Goal: Task Accomplishment & Management: Complete application form

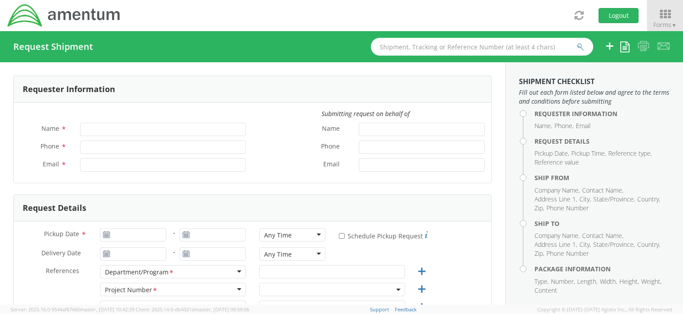
type input "[PERSON_NAME]"
type input "[PHONE_NUMBER]"
type input "[EMAIL_ADDRESS][DOMAIN_NAME]"
select select "OCCP.100054.00000"
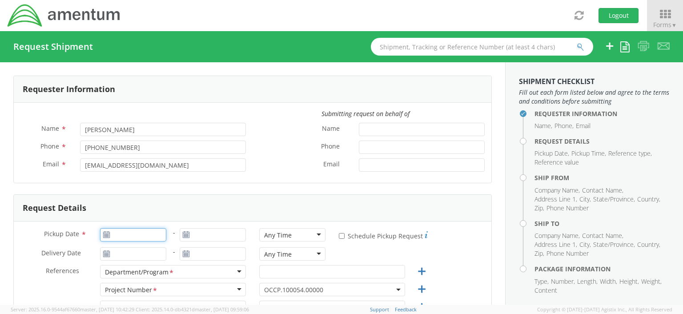
type input "08/12/2025"
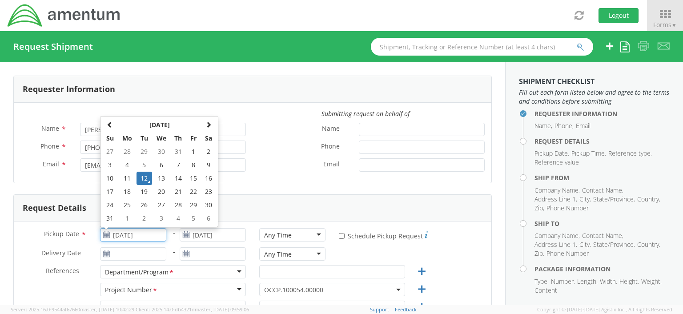
click at [115, 234] on input "08/12/2025" at bounding box center [133, 234] width 66 height 13
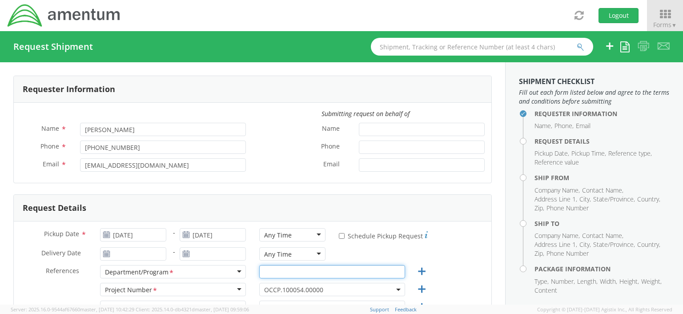
click at [326, 272] on input "text" at bounding box center [332, 271] width 146 height 13
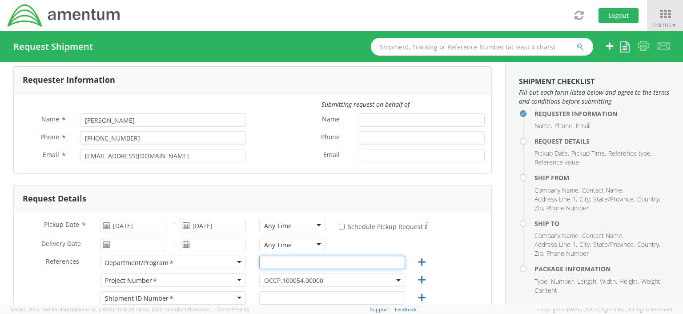
scroll to position [14, 0]
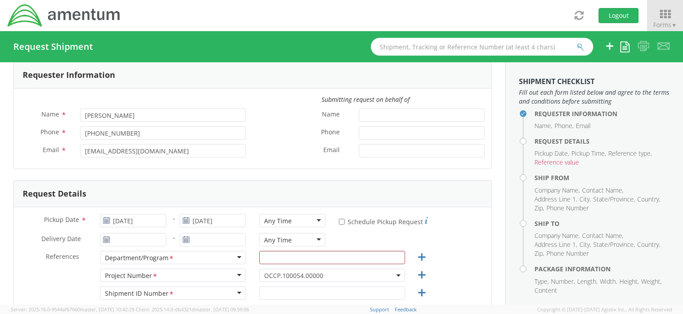
click at [235, 257] on div "Department/Program *" at bounding box center [173, 257] width 146 height 13
click at [263, 258] on input "text" at bounding box center [332, 257] width 146 height 13
type input "Security"
click at [416, 276] on icon at bounding box center [421, 275] width 11 height 11
click at [392, 272] on span "OCCP.100054.00000" at bounding box center [332, 275] width 136 height 8
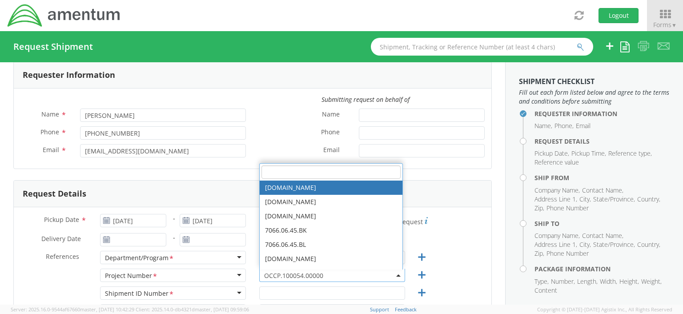
paste input "IWOH.100183.100001.SECGP"
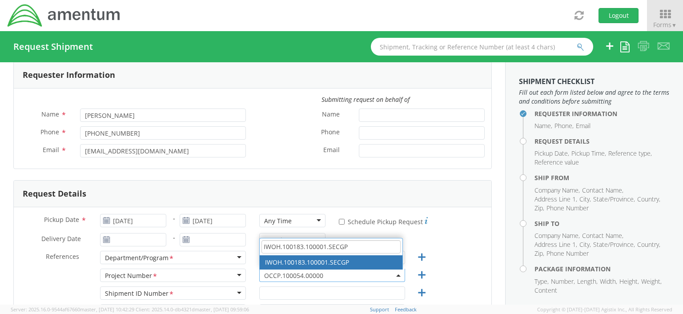
type input "IWOH.100183.100001.SECGP"
select select "IWOH.100183.100001.SECGP"
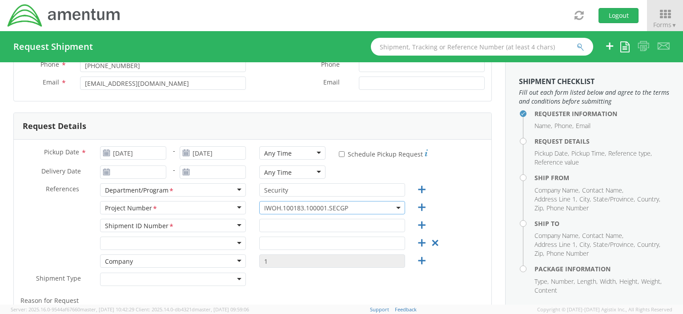
scroll to position [89, 0]
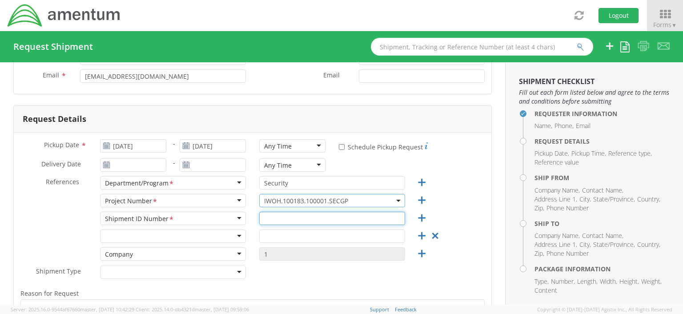
click at [260, 220] on input "text" at bounding box center [332, 218] width 146 height 13
type input "?"
type input "n"
type input "N/A"
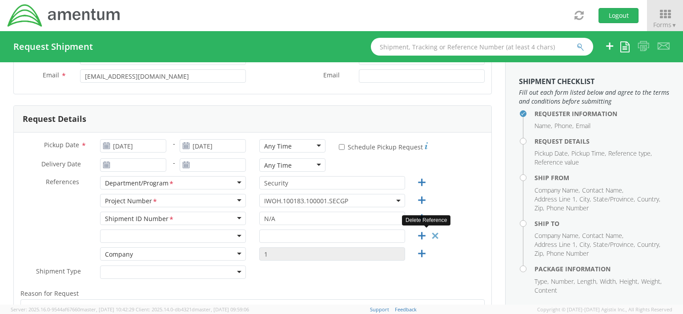
click at [430, 234] on icon at bounding box center [435, 235] width 11 height 11
type input "1"
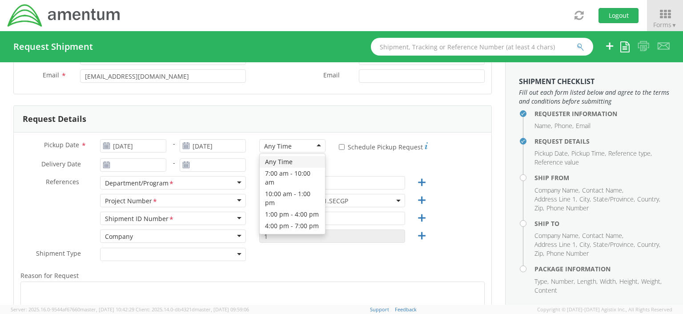
click at [313, 145] on div "Any Time" at bounding box center [292, 145] width 66 height 13
click at [313, 164] on div "Any Time" at bounding box center [292, 164] width 66 height 13
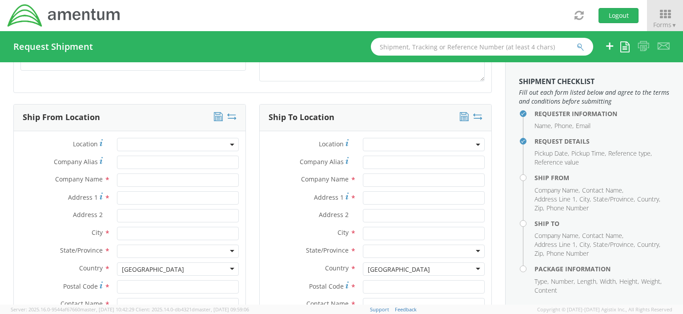
scroll to position [384, 0]
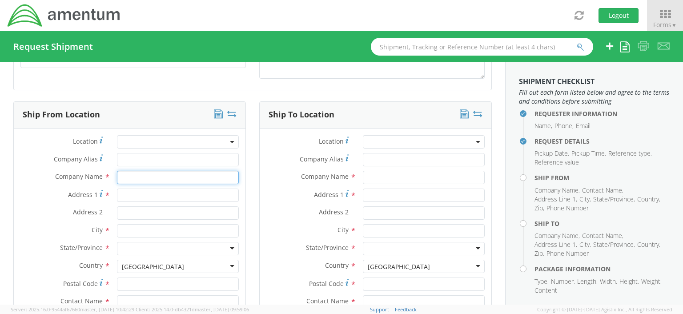
click at [125, 174] on input "text" at bounding box center [178, 177] width 122 height 13
type input "Amentium"
click at [119, 192] on input "Address 1 *" at bounding box center [178, 195] width 122 height 13
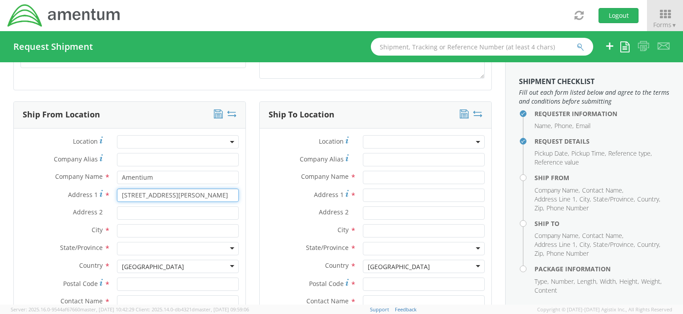
type input "20501 Seneca Meadows Pkwy"
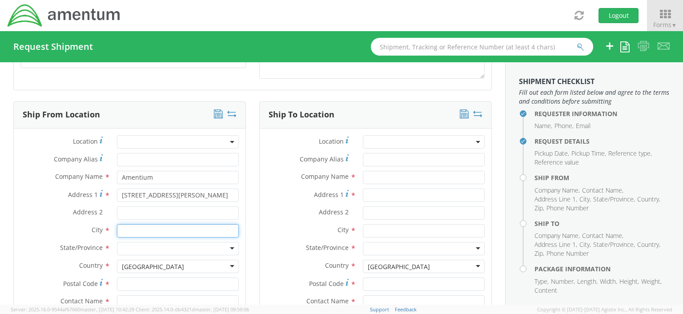
click at [121, 231] on input "text" at bounding box center [178, 230] width 122 height 13
click at [119, 211] on input "Address 2 *" at bounding box center [178, 212] width 122 height 13
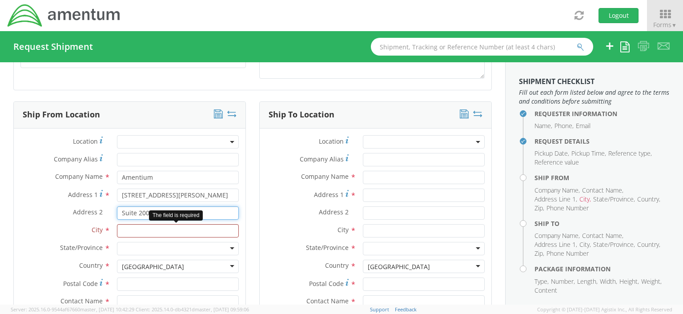
type input "Suite 200"
click at [123, 230] on input "text" at bounding box center [178, 230] width 122 height 13
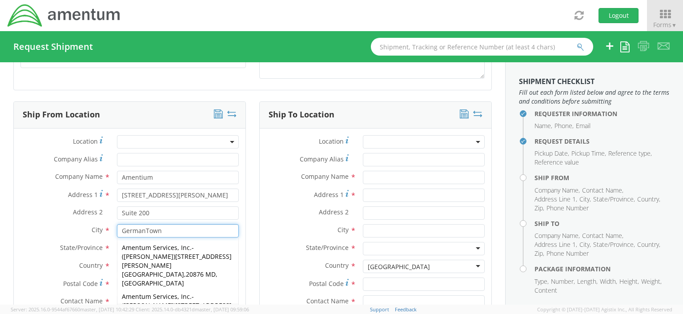
type input "GermanTown"
click at [61, 260] on label "Country *" at bounding box center [62, 266] width 97 height 12
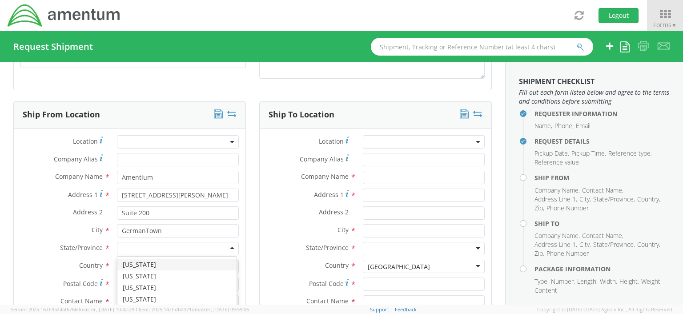
click at [125, 245] on div at bounding box center [178, 248] width 122 height 13
type input "M"
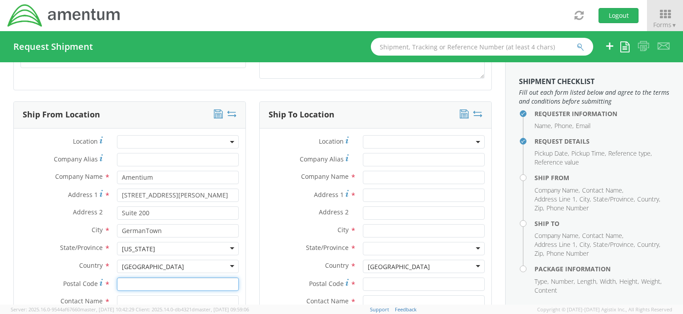
click at [118, 283] on input "Postal Code *" at bounding box center [178, 284] width 122 height 13
click at [129, 278] on input "Postal Code *" at bounding box center [178, 284] width 122 height 13
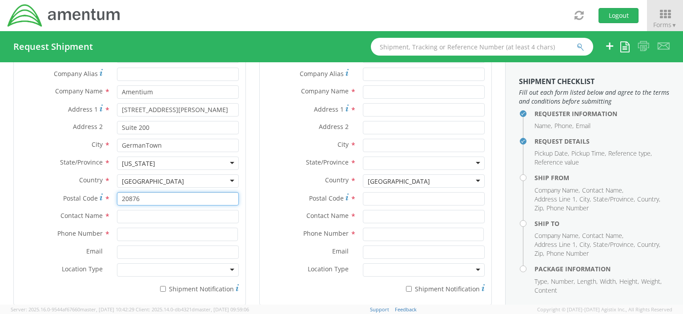
scroll to position [471, 0]
type input "20876"
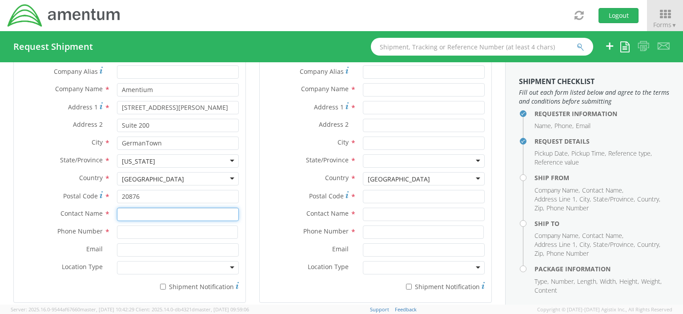
click at [132, 215] on input "text" at bounding box center [178, 214] width 122 height 13
type input "Verona Brown"
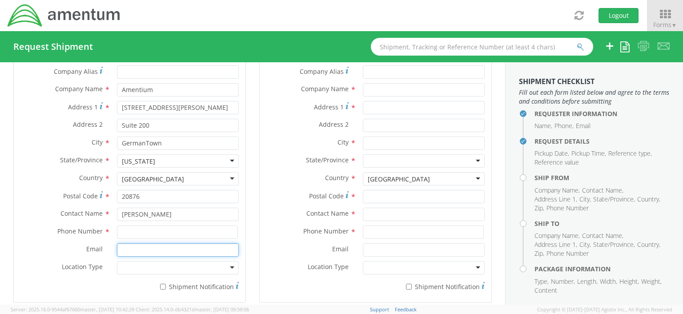
click at [123, 249] on input "Email *" at bounding box center [178, 249] width 122 height 13
click at [121, 230] on input at bounding box center [177, 232] width 121 height 13
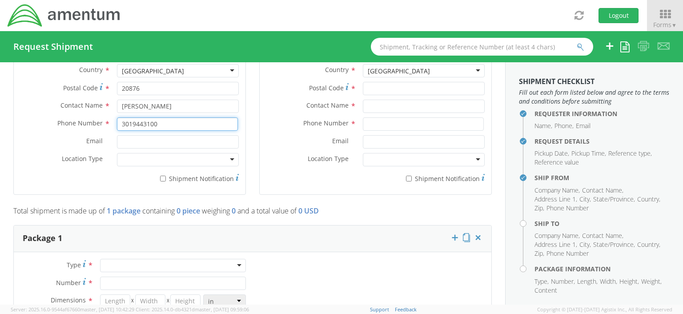
scroll to position [589, 0]
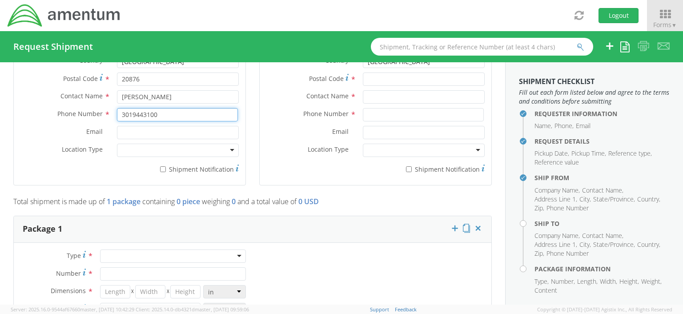
type input "3019443100"
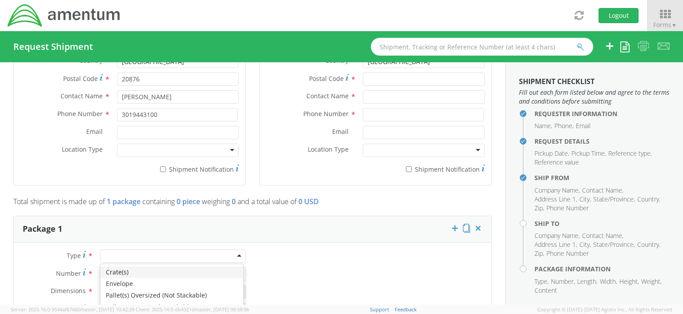
click at [234, 254] on div at bounding box center [173, 256] width 146 height 13
type input "1"
type input "9.5"
type input "12.5"
type input "0.25"
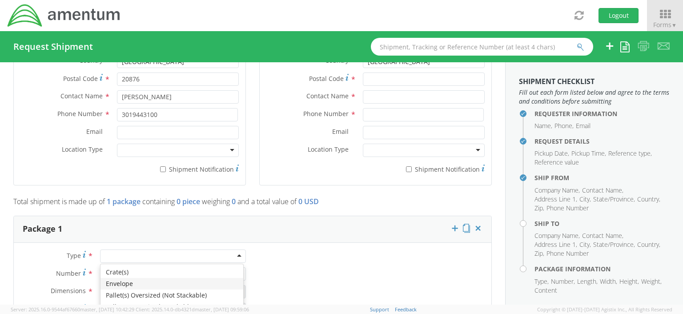
type input "1"
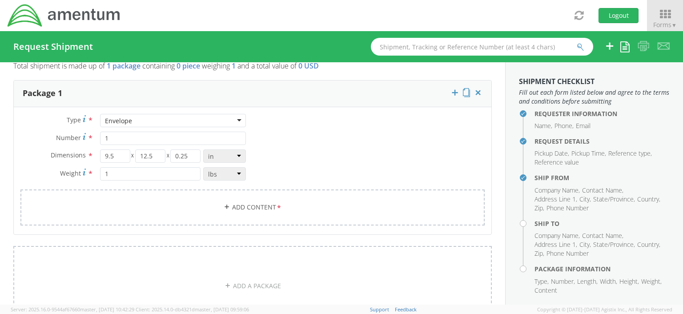
scroll to position [727, 0]
click at [249, 202] on link "Add Content *" at bounding box center [252, 205] width 465 height 36
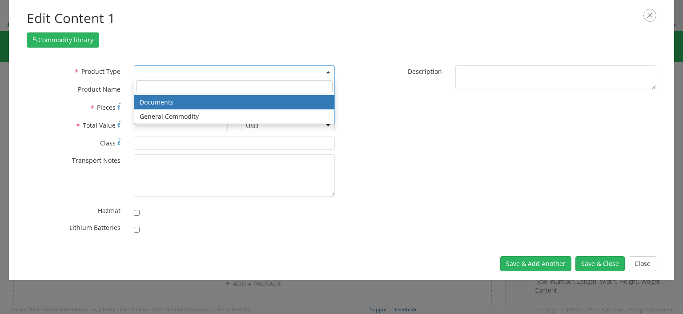
click at [328, 71] on b at bounding box center [328, 72] width 4 height 2
select select "DOCUMENT"
type input "Documents"
type input "1"
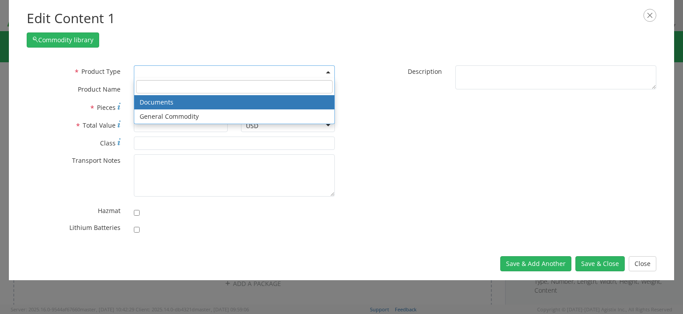
type textarea "Documents"
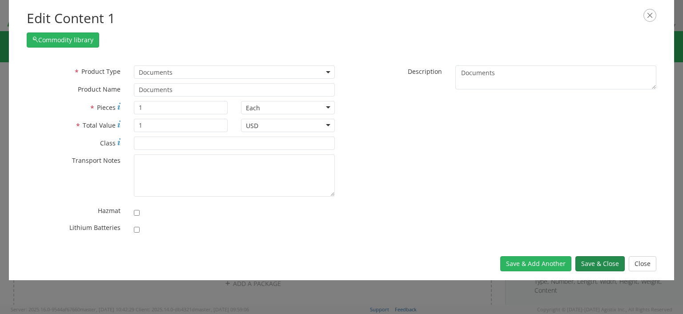
click at [594, 263] on button "Save & Close" at bounding box center [600, 263] width 49 height 15
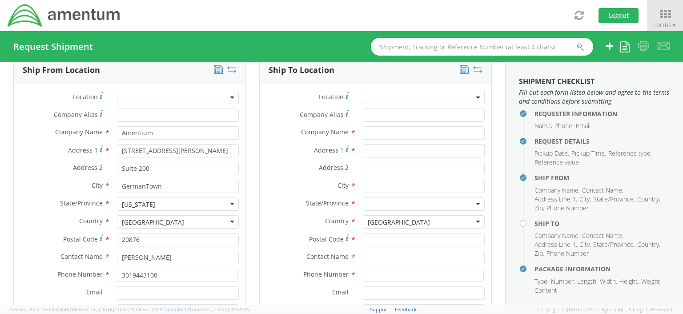
scroll to position [421, 0]
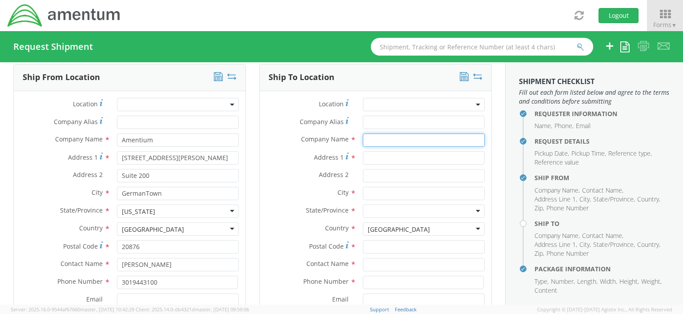
click at [364, 139] on input "text" at bounding box center [424, 139] width 122 height 13
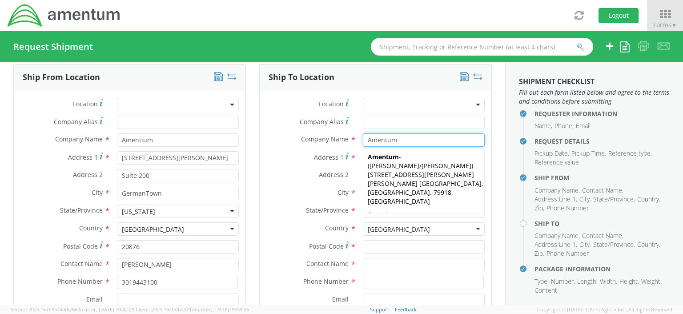
type input "Amentum"
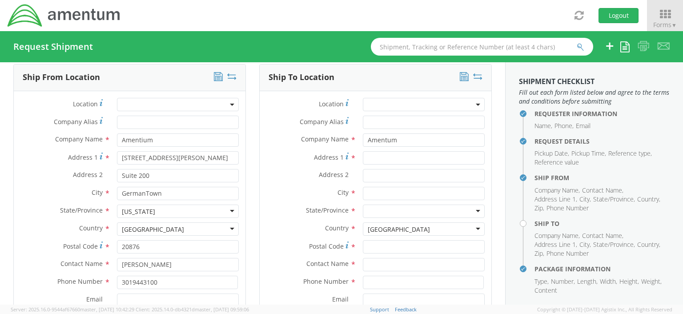
click at [263, 166] on div "Address 1 *" at bounding box center [376, 160] width 232 height 18
click at [365, 158] on input "Address 1 *" at bounding box center [424, 157] width 122 height 13
click at [384, 156] on input "111 Herd Blvd" at bounding box center [424, 157] width 122 height 13
type input "111 Herod Blvd"
click at [363, 190] on input "text" at bounding box center [424, 193] width 122 height 13
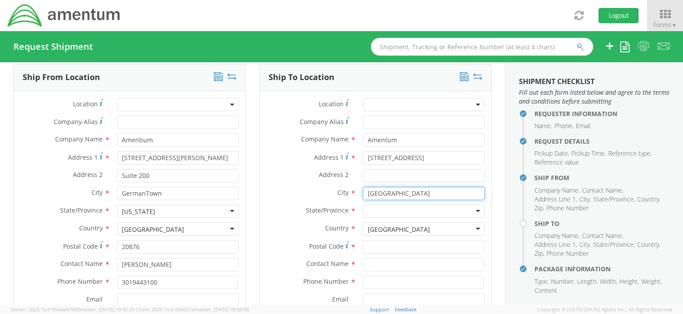
type input "Dayton"
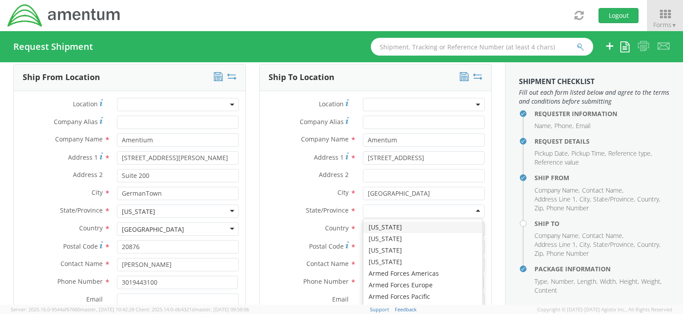
click at [368, 210] on input "select-one" at bounding box center [369, 211] width 2 height 9
type input "N"
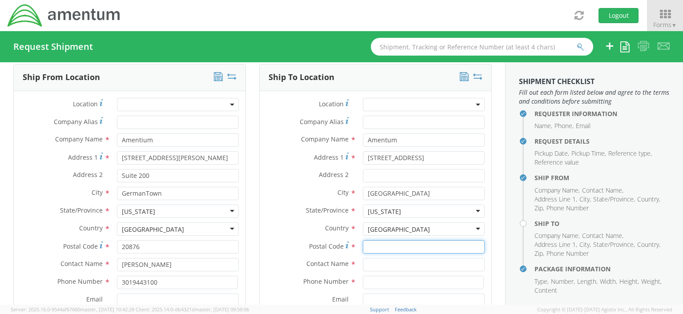
click at [363, 248] on input "Postal Code *" at bounding box center [424, 246] width 122 height 13
type input "08810"
click at [364, 266] on input "text" at bounding box center [424, 264] width 122 height 13
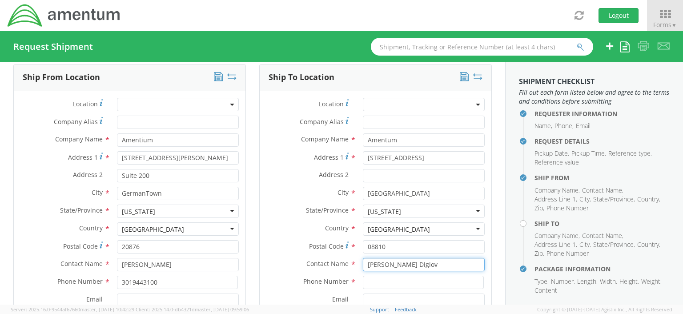
click at [403, 265] on input "Toseph Digiov" at bounding box center [424, 264] width 122 height 13
type input "T"
type input "J"
type input "Joseph Digiovacchino"
click at [363, 283] on input at bounding box center [423, 282] width 121 height 13
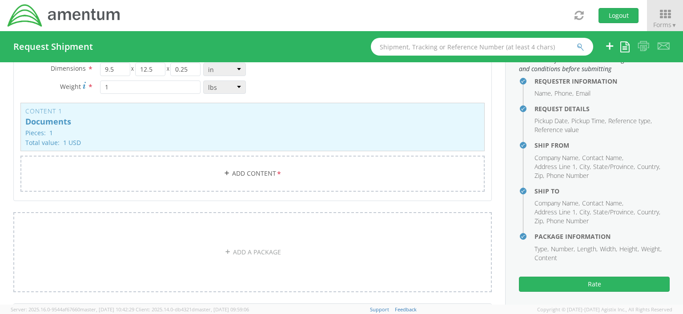
scroll to position [35, 0]
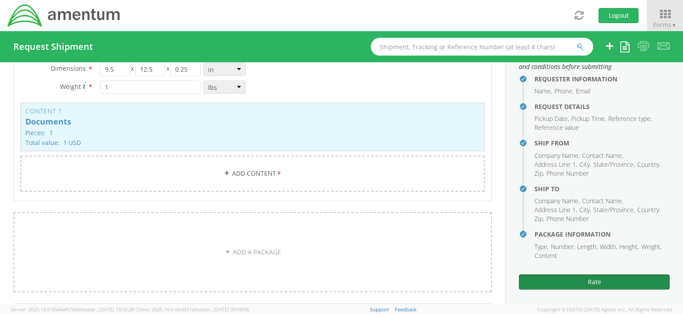
type input "7326142262"
click at [592, 280] on button "Rate" at bounding box center [594, 282] width 151 height 15
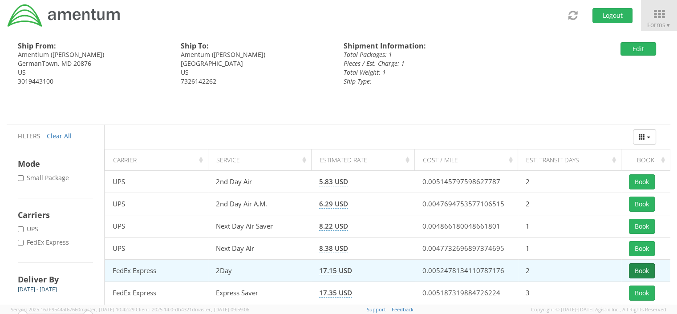
click at [636, 268] on button "Book" at bounding box center [642, 270] width 26 height 15
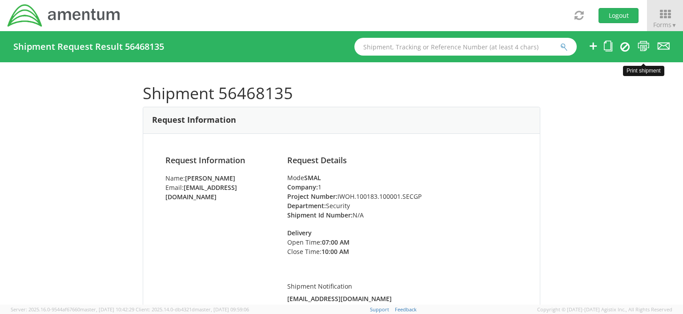
click at [643, 48] on icon at bounding box center [644, 45] width 12 height 11
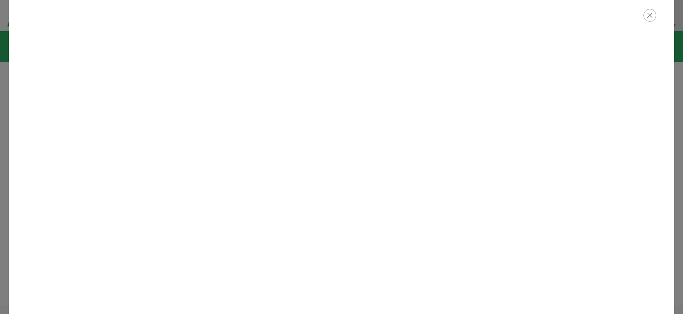
click at [648, 12] on icon "button" at bounding box center [650, 15] width 13 height 13
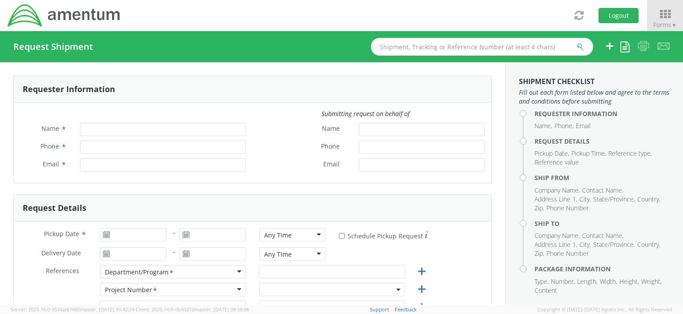
type input "Verona Brown"
type input "301-944-3100"
type input "verona.brown@amentum.com"
select select "OCCP.100054.00000"
